Goal: Complete application form

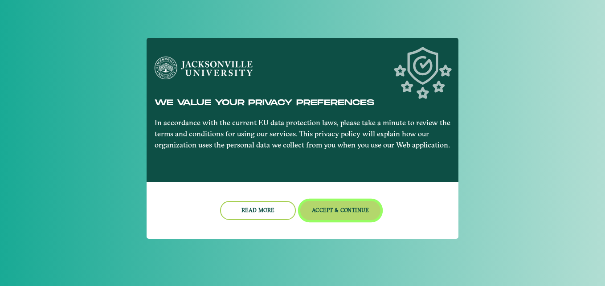
click at [327, 213] on button "Accept & Continue" at bounding box center [340, 210] width 81 height 19
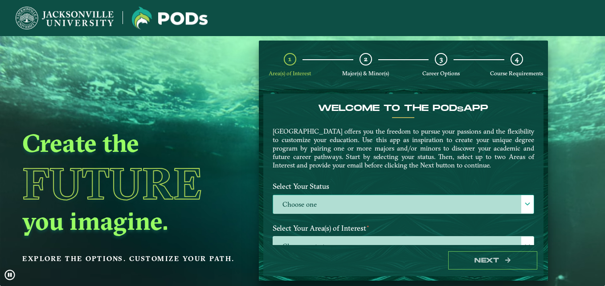
click at [303, 196] on label "Choose one" at bounding box center [403, 204] width 261 height 19
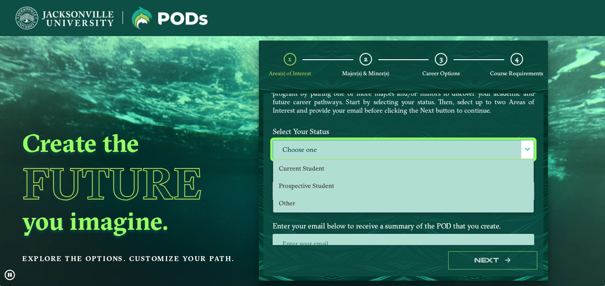
scroll to position [56, 0]
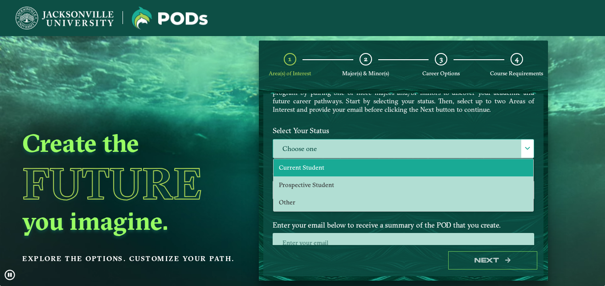
click at [300, 163] on li "Current Student" at bounding box center [404, 167] width 260 height 17
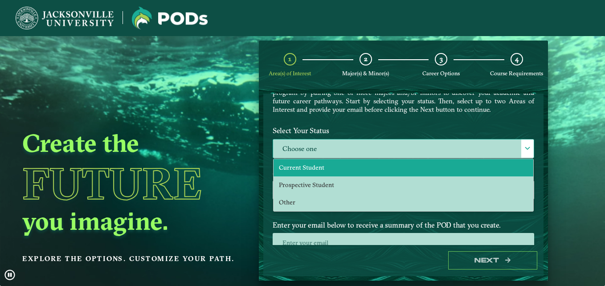
select select "[object Object]"
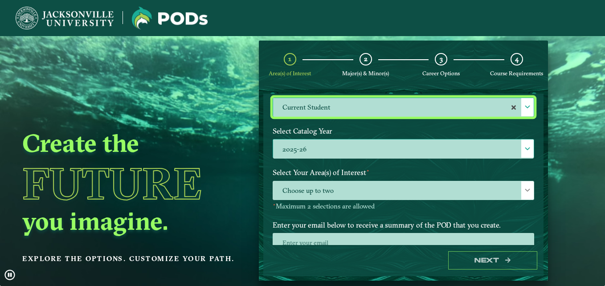
scroll to position [98, 0]
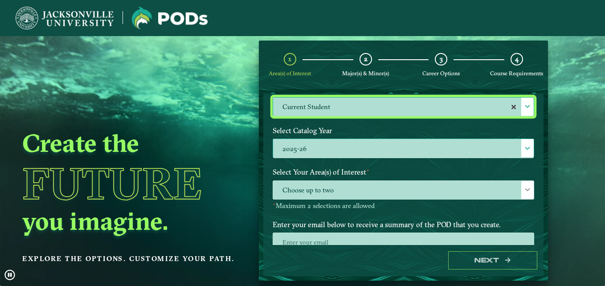
click at [307, 190] on span "Choose up to two" at bounding box center [403, 190] width 261 height 19
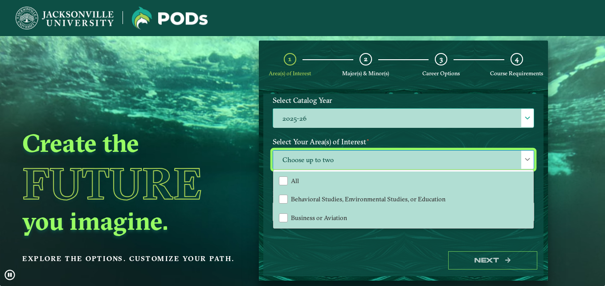
scroll to position [139, 0]
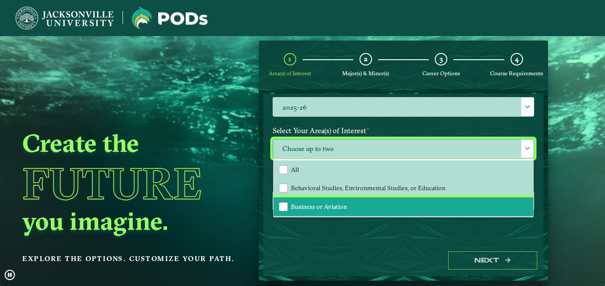
click at [315, 209] on span "Business or Aviation" at bounding box center [319, 207] width 56 height 8
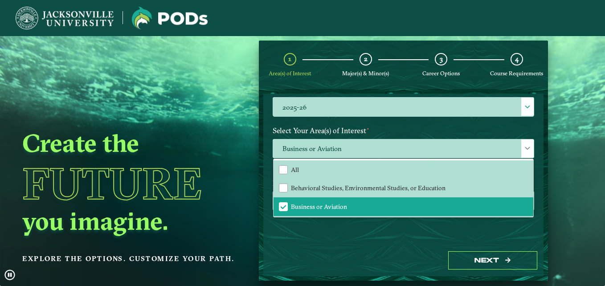
click at [322, 218] on div "Enter your email below to receive a summary of the POD that you create." at bounding box center [403, 199] width 275 height 48
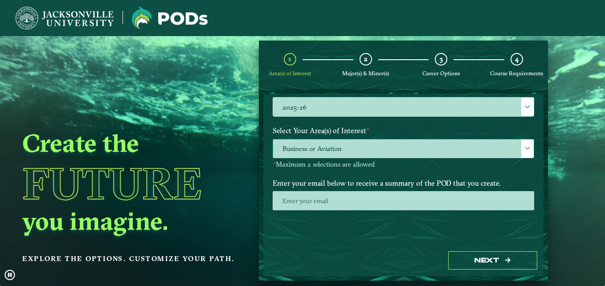
click at [373, 151] on span "Business or Aviation" at bounding box center [403, 148] width 261 height 19
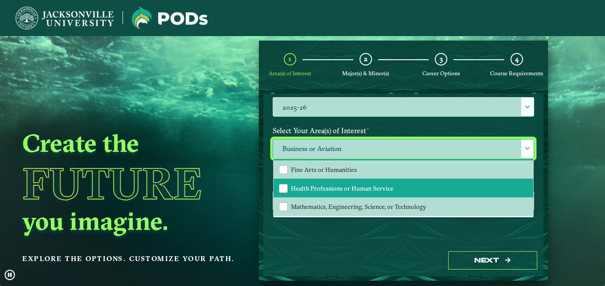
scroll to position [56, 0]
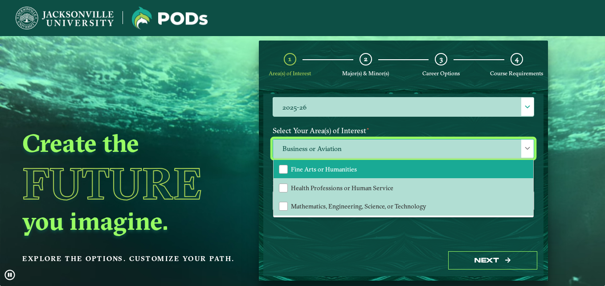
click at [352, 167] on span "Fine Arts or Humanities" at bounding box center [324, 169] width 66 height 8
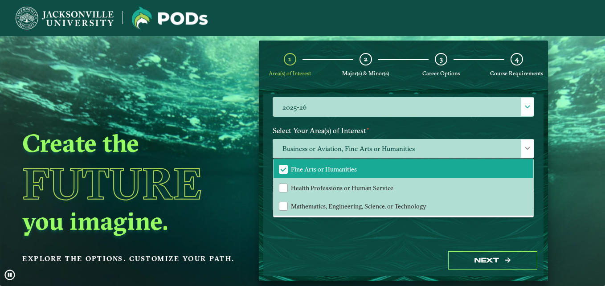
click at [346, 264] on div "Next" at bounding box center [403, 260] width 280 height 31
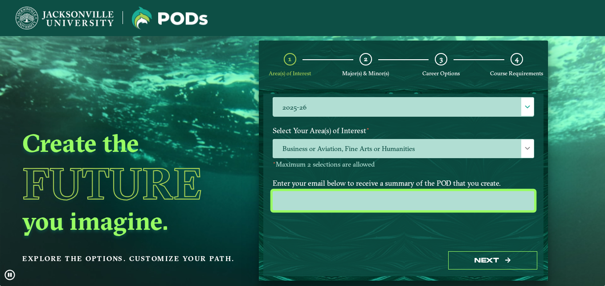
click at [328, 200] on input "email" at bounding box center [404, 200] width 262 height 19
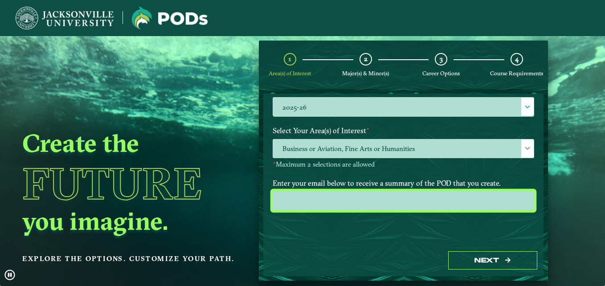
type input "[EMAIL_ADDRESS][DOMAIN_NAME]"
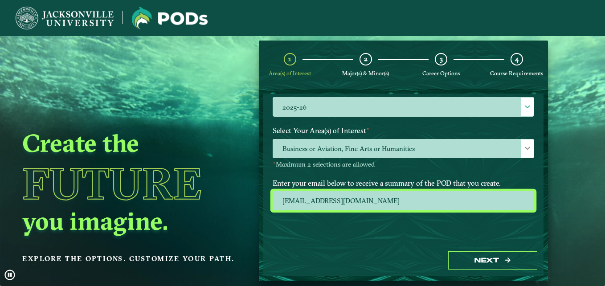
drag, startPoint x: 364, startPoint y: 202, endPoint x: 250, endPoint y: 207, distance: 114.2
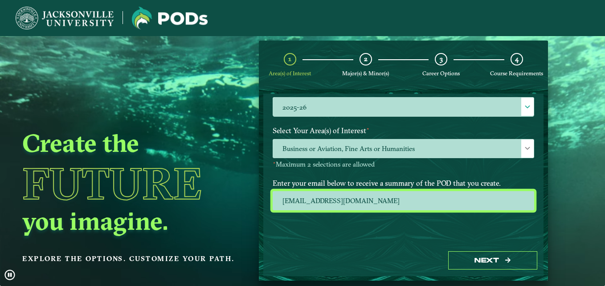
click at [251, 207] on ngx-dashboard "Create the Future you imagine. Explore the options. Customize your path. 1 Area…" at bounding box center [302, 161] width 605 height 240
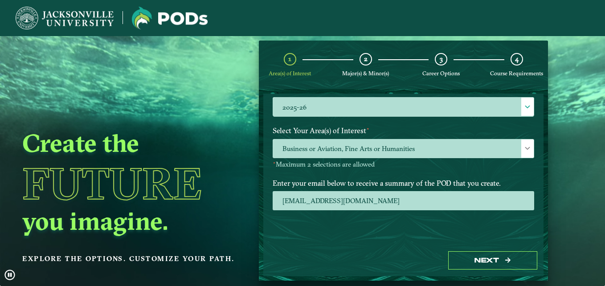
click at [250, 207] on div "Create the Future you imagine. Explore the options. Customize your path." at bounding box center [130, 179] width 260 height 286
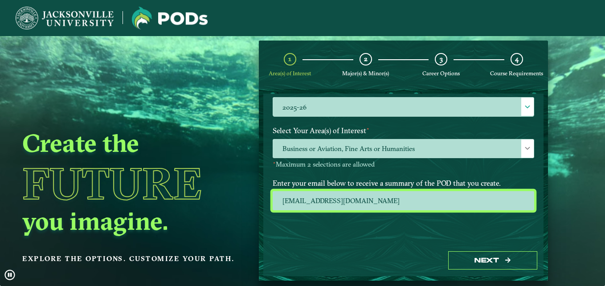
drag, startPoint x: 402, startPoint y: 192, endPoint x: 233, endPoint y: 196, distance: 168.9
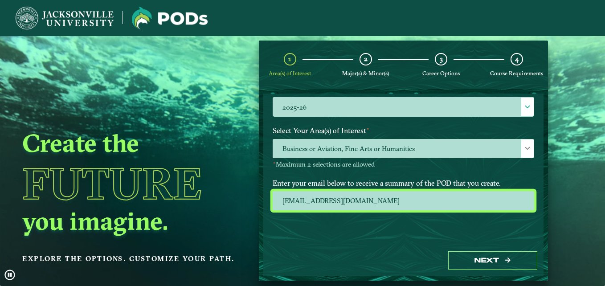
click at [234, 196] on ngx-dashboard "Create the Future you imagine. Explore the options. Customize your path. 1 Area…" at bounding box center [302, 161] width 605 height 240
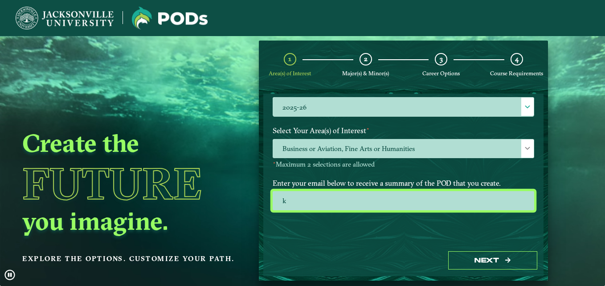
type input "[EMAIL_ADDRESS][DOMAIN_NAME]"
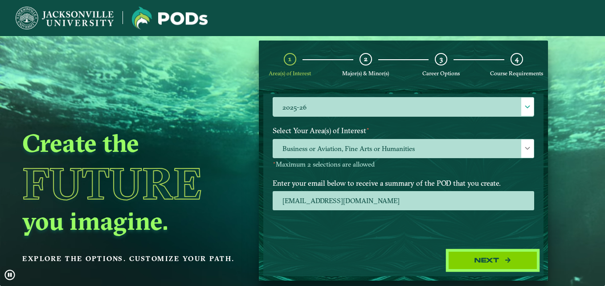
click at [495, 263] on button "Next" at bounding box center [492, 260] width 89 height 18
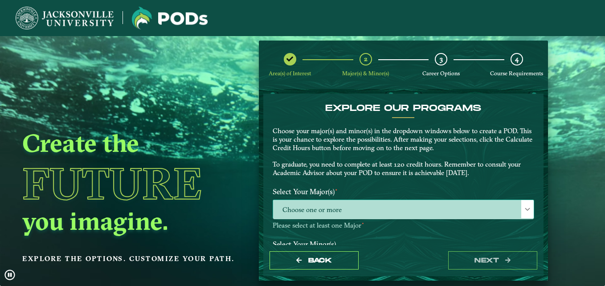
click at [343, 212] on span "Choose one or more" at bounding box center [403, 209] width 261 height 19
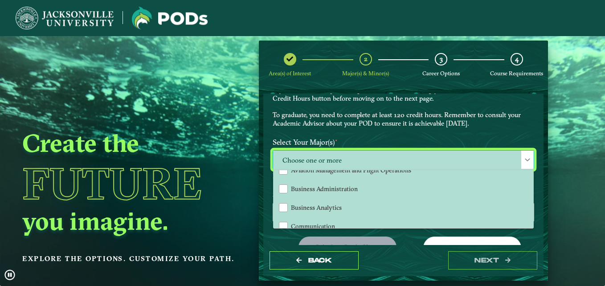
scroll to position [123, 0]
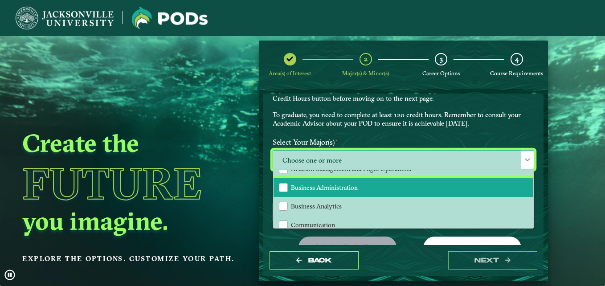
click at [320, 192] on span "Business Administration" at bounding box center [324, 188] width 67 height 8
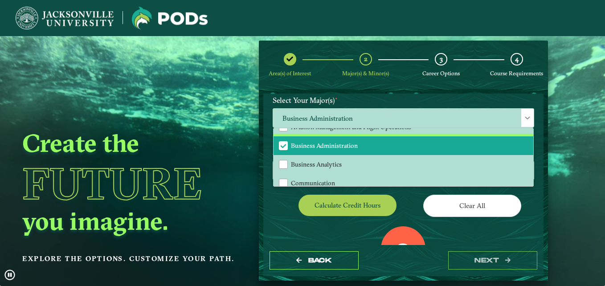
scroll to position [92, 0]
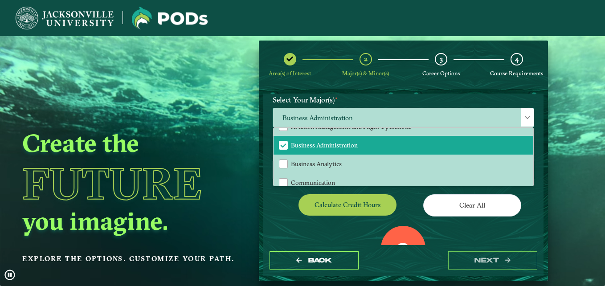
click at [524, 116] on span at bounding box center [527, 117] width 6 height 6
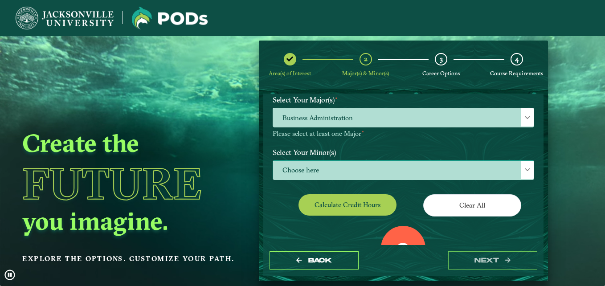
click at [310, 170] on span "Choose here" at bounding box center [403, 170] width 261 height 19
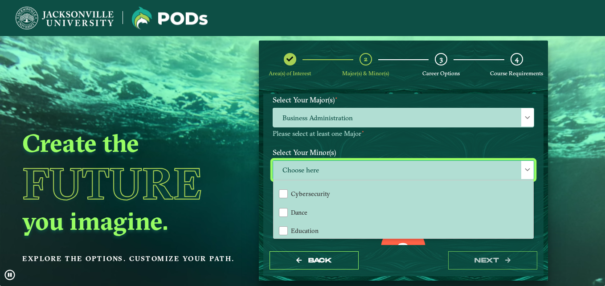
scroll to position [329, 0]
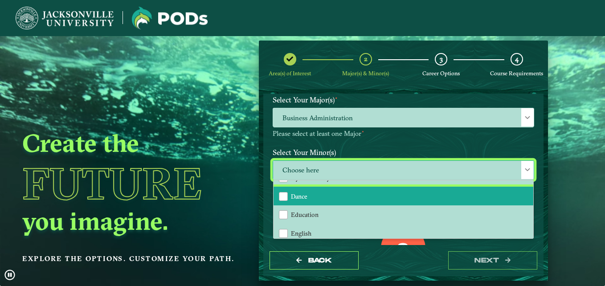
click at [291, 198] on span "Dance" at bounding box center [299, 196] width 16 height 8
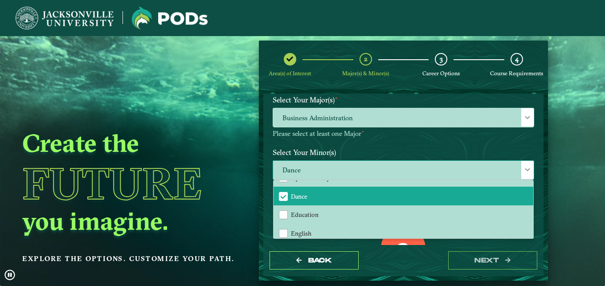
click at [527, 162] on div at bounding box center [527, 170] width 12 height 18
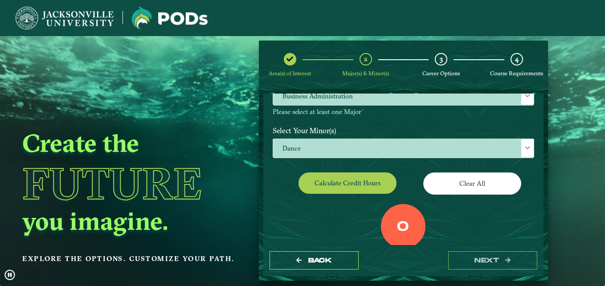
scroll to position [66, 0]
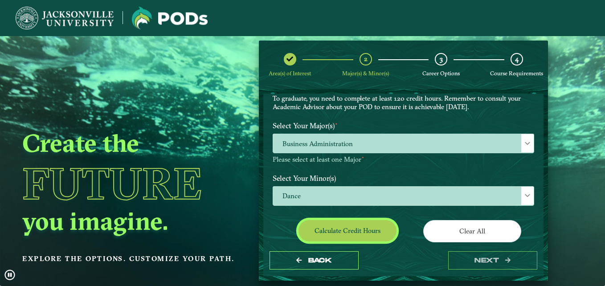
click at [346, 224] on button "Calculate credit hours" at bounding box center [347, 230] width 98 height 21
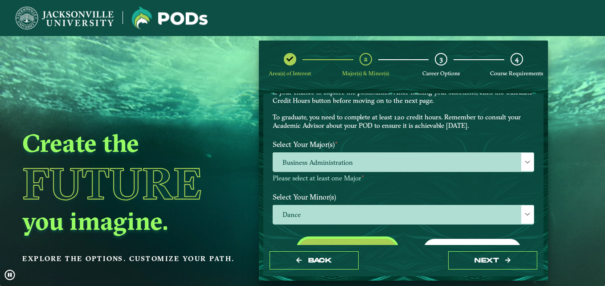
scroll to position [49, 0]
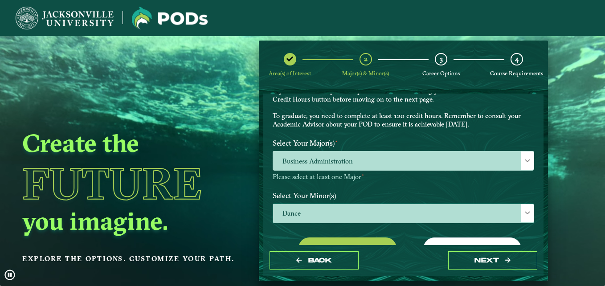
click at [462, 213] on span "Dance" at bounding box center [403, 213] width 261 height 19
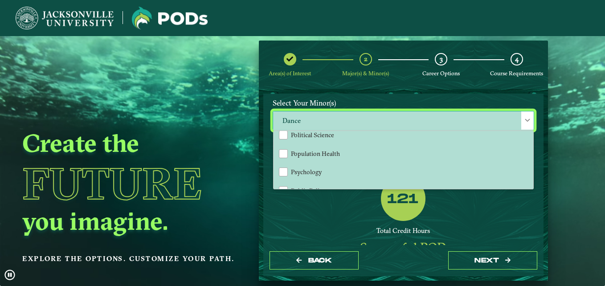
scroll to position [767, 0]
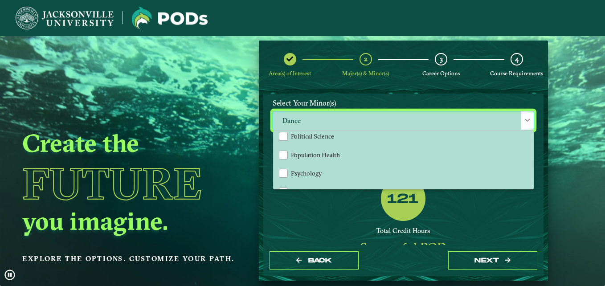
click at [527, 117] on div at bounding box center [527, 120] width 12 height 18
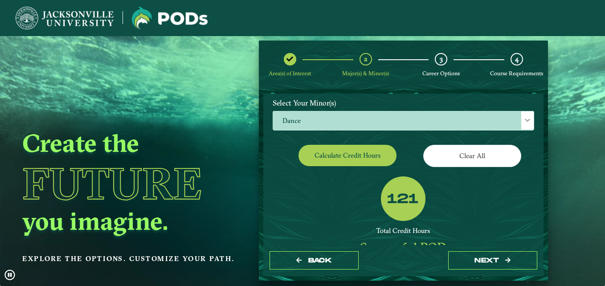
scroll to position [203, 0]
